Goal: Check status: Check status

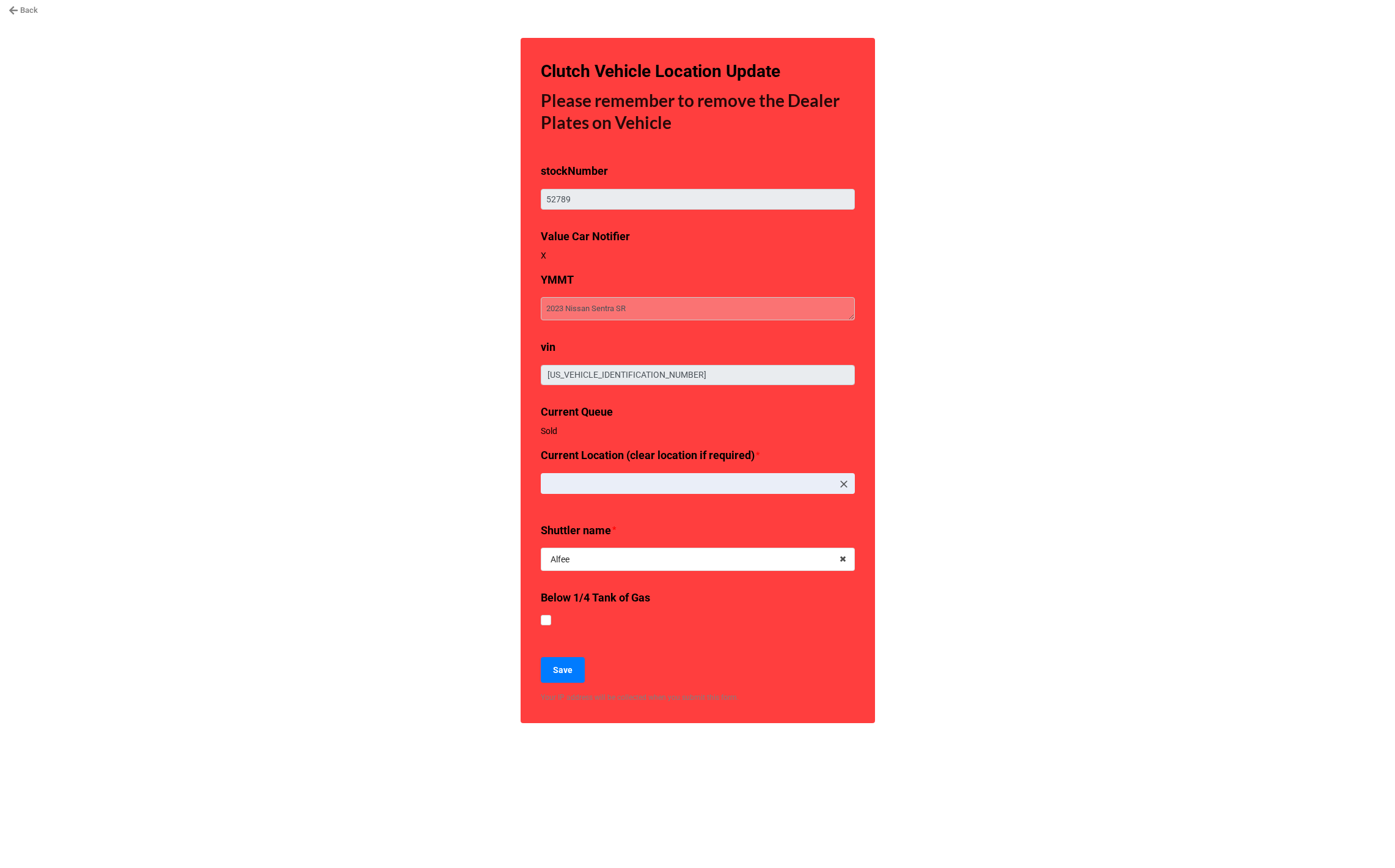
type textarea "x"
click at [33, 14] on link "Back" at bounding box center [23, 10] width 29 height 12
click at [29, 10] on link "Back" at bounding box center [23, 10] width 29 height 12
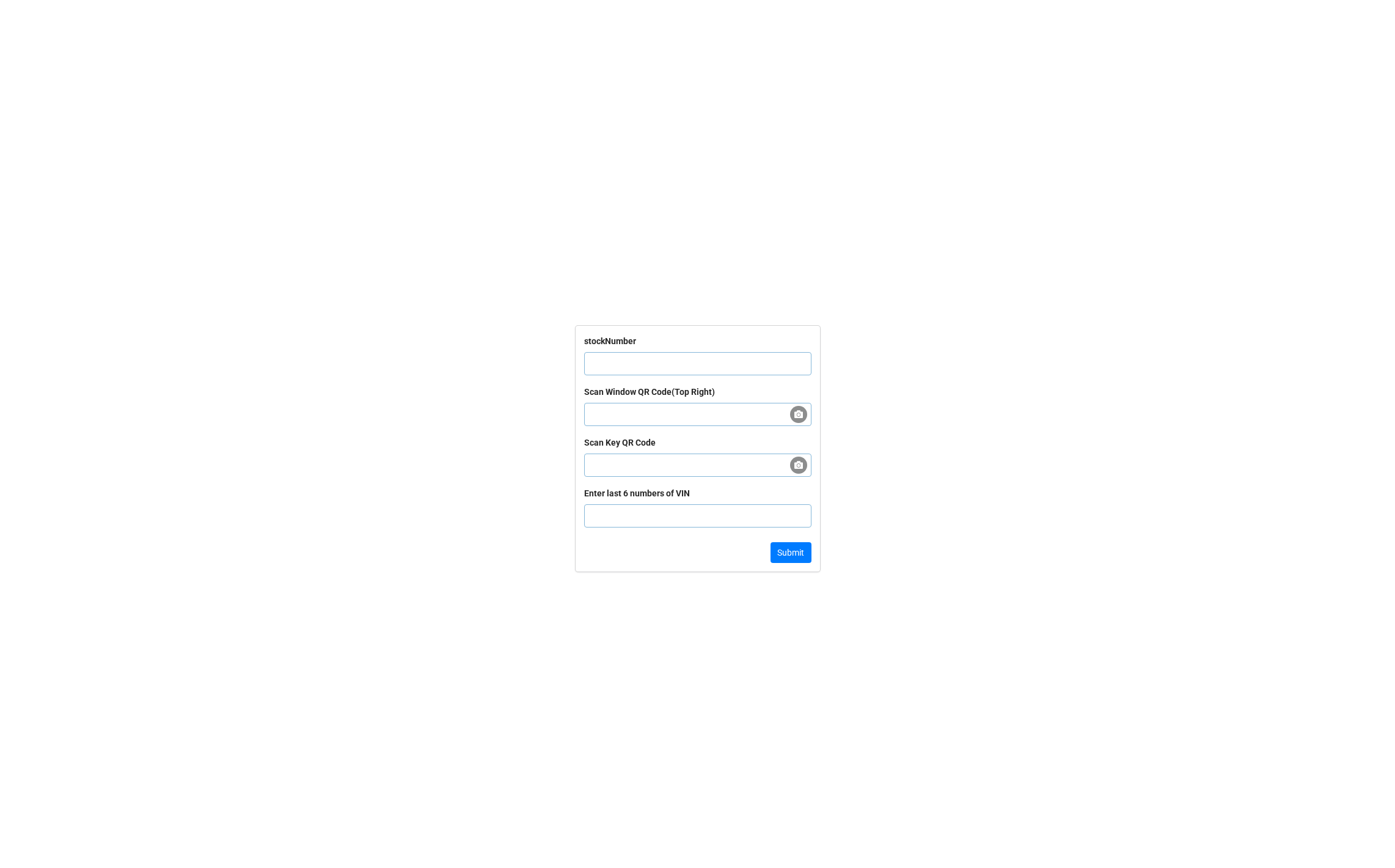
click at [647, 361] on input "text" at bounding box center [698, 364] width 227 height 24
paste input "61355"
type input "61355"
click button "Submit" at bounding box center [791, 553] width 41 height 21
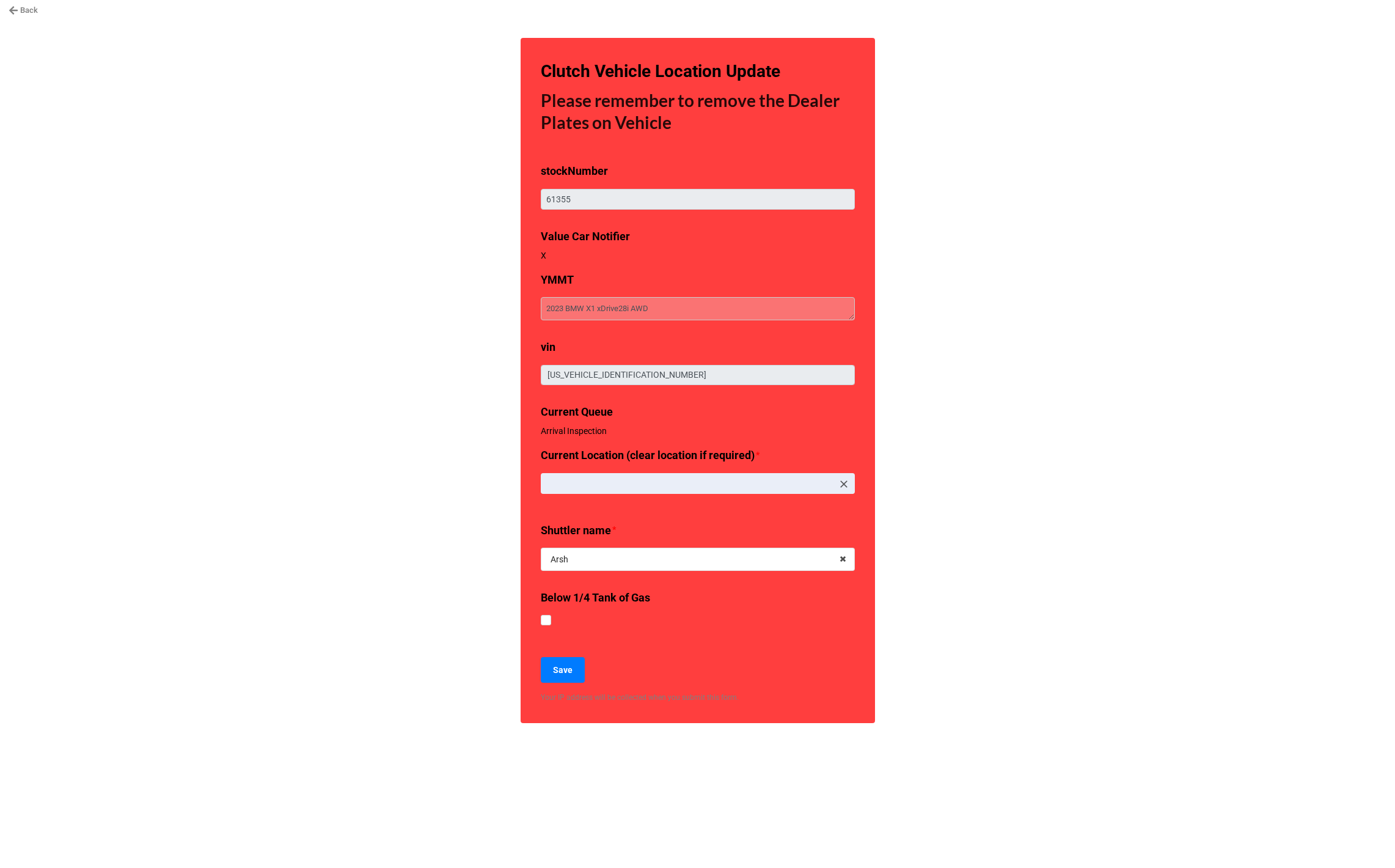
type textarea "x"
click at [327, 326] on div "Back Clutch Vehicle Location Update Please remember to remove the Dealer Plates…" at bounding box center [698, 434] width 1395 height 868
